Goal: Information Seeking & Learning: Learn about a topic

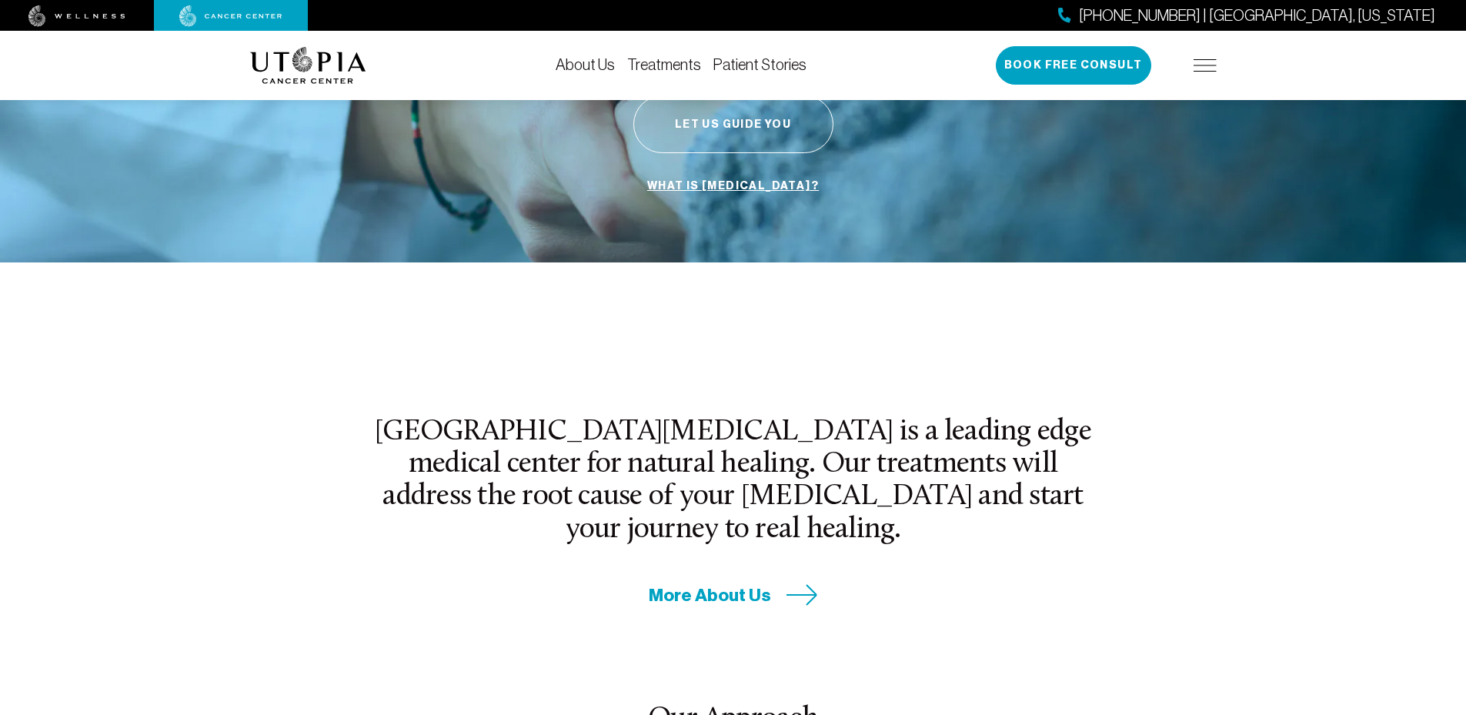
scroll to position [308, 0]
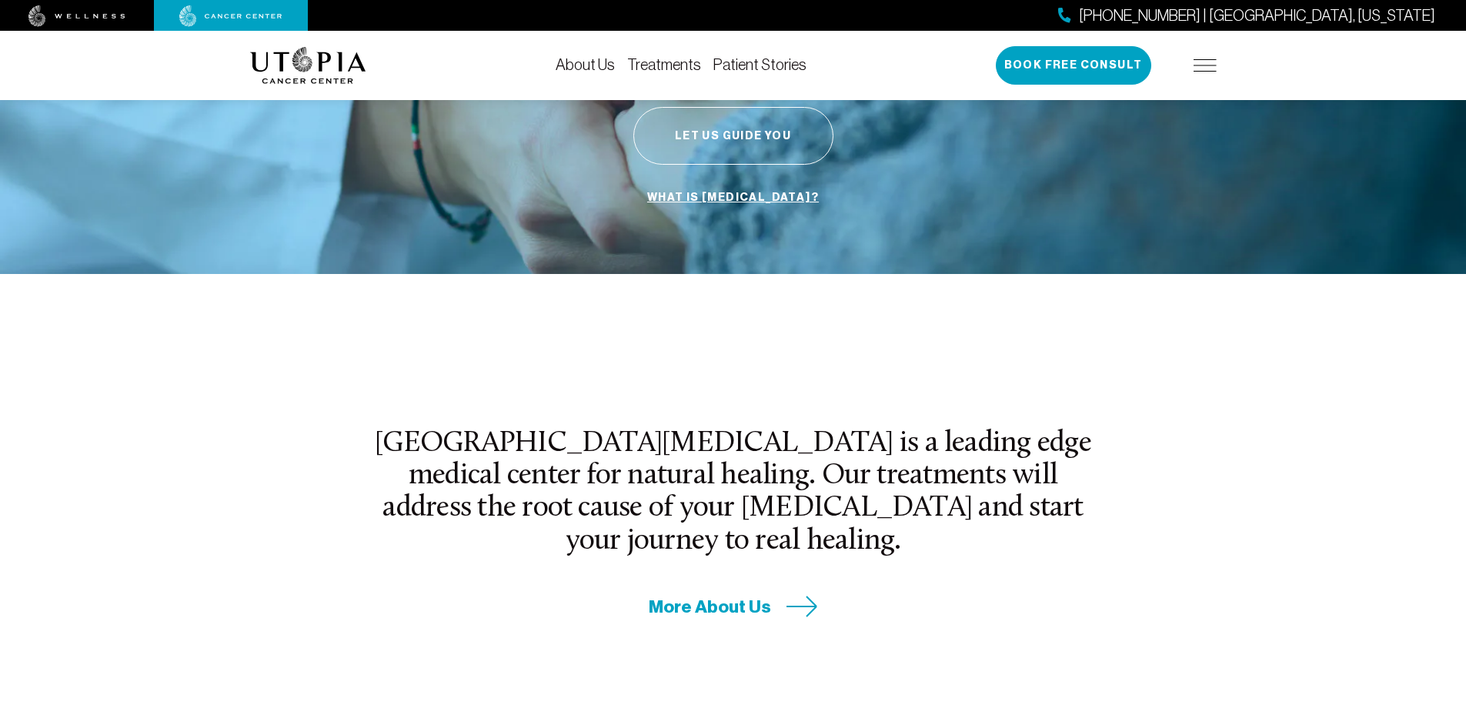
click at [787, 596] on icon at bounding box center [802, 606] width 30 height 20
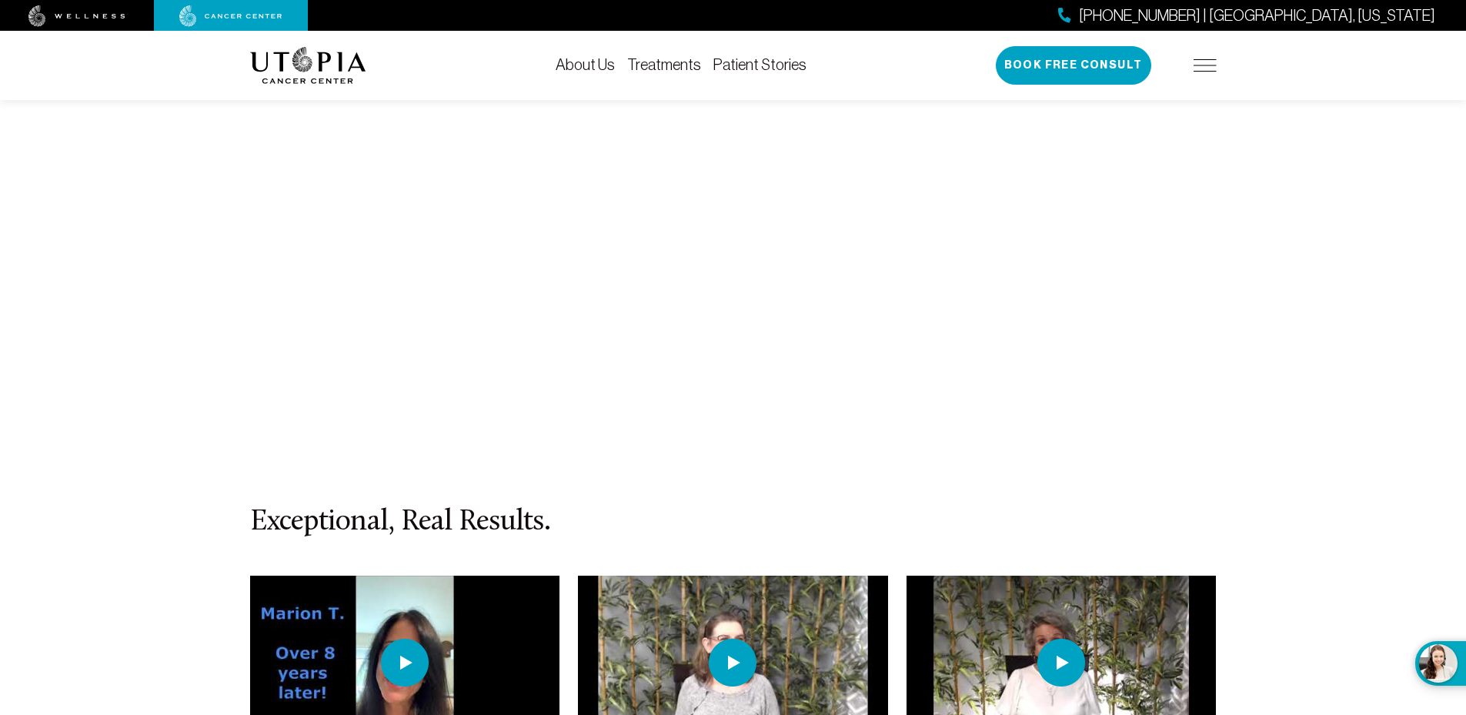
scroll to position [6619, 0]
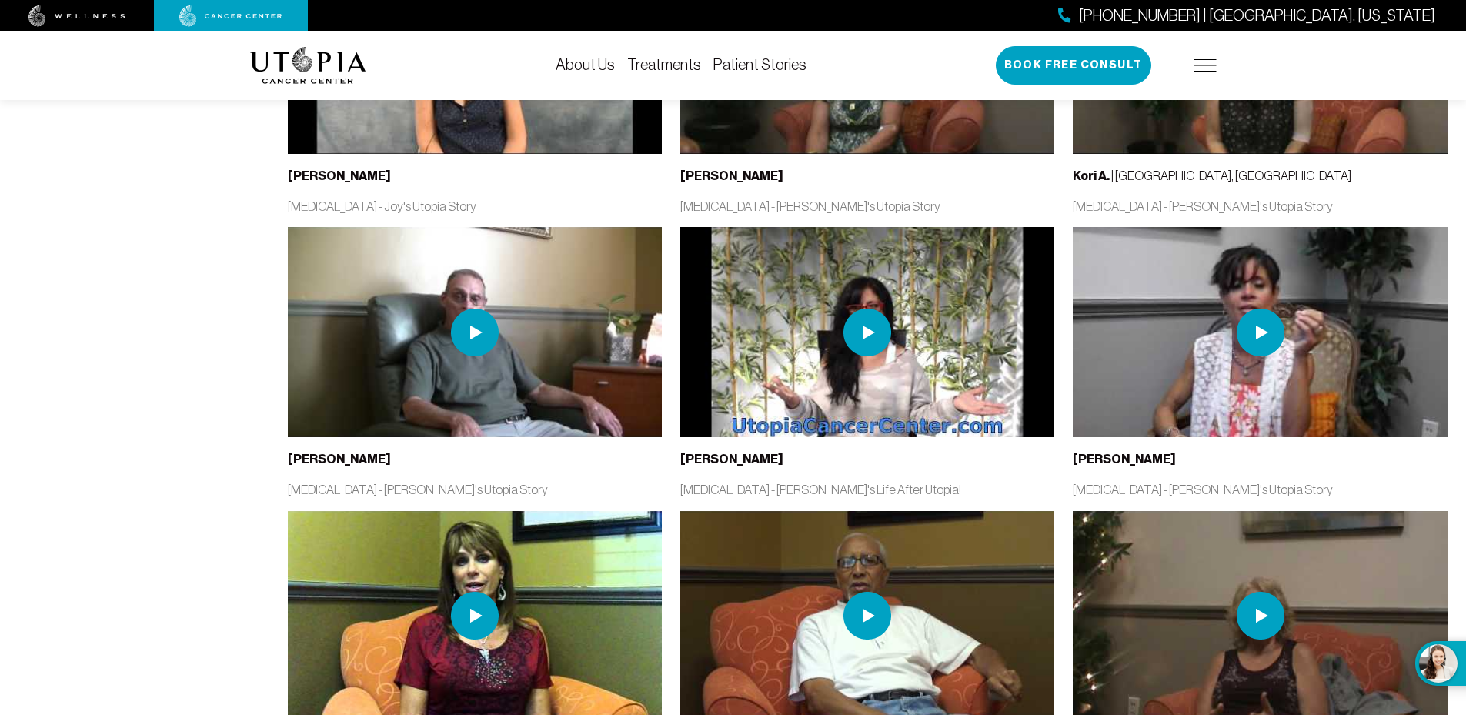
scroll to position [276, 0]
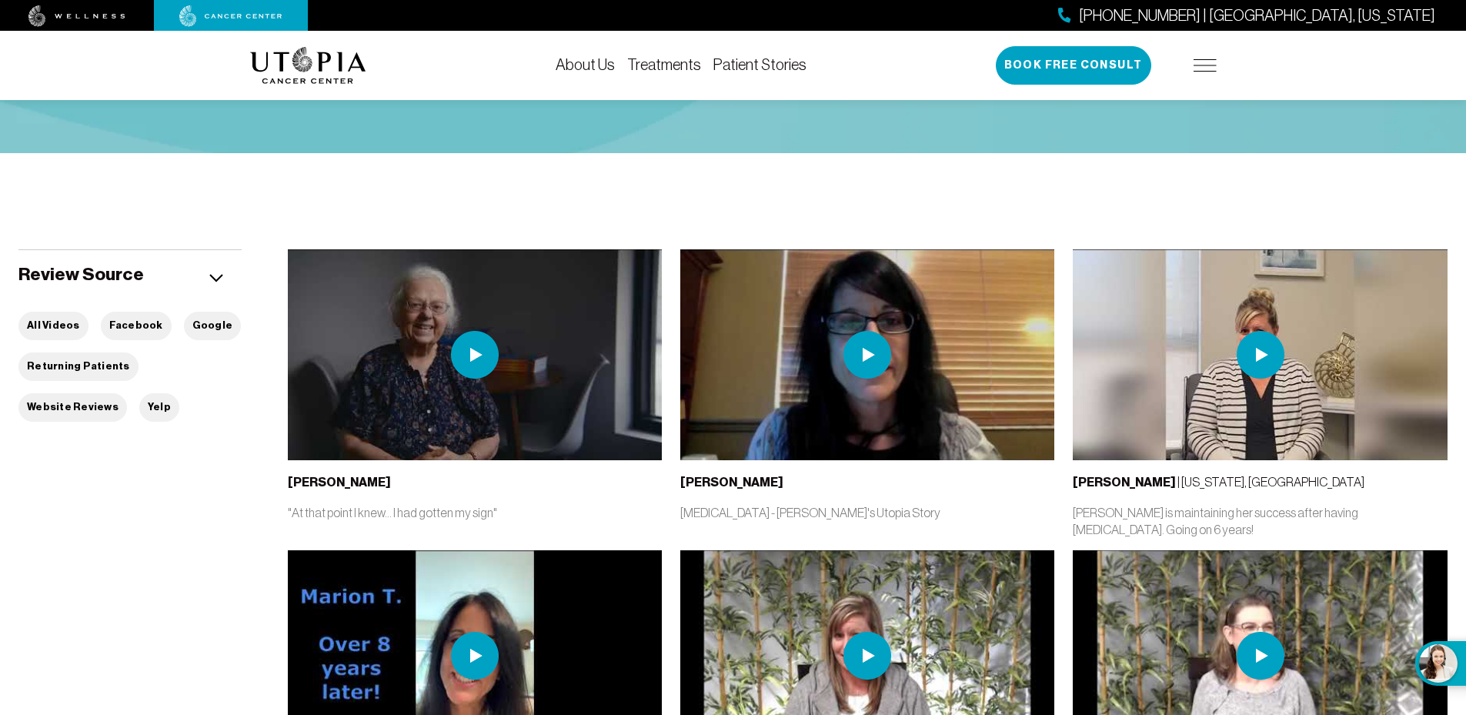
drag, startPoint x: 181, startPoint y: 462, endPoint x: 276, endPoint y: 186, distance: 291.3
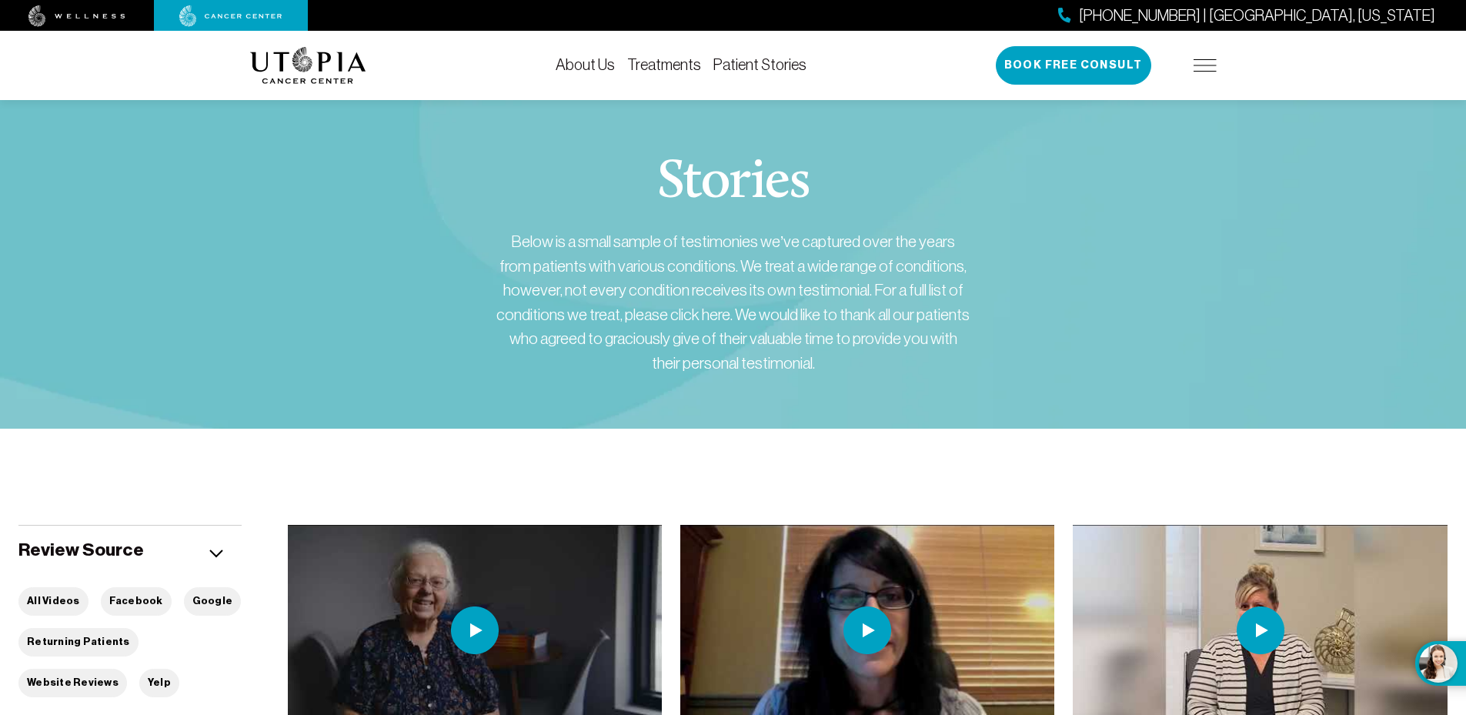
click at [758, 65] on link "Patient Stories" at bounding box center [759, 64] width 93 height 17
